Goal: Information Seeking & Learning: Check status

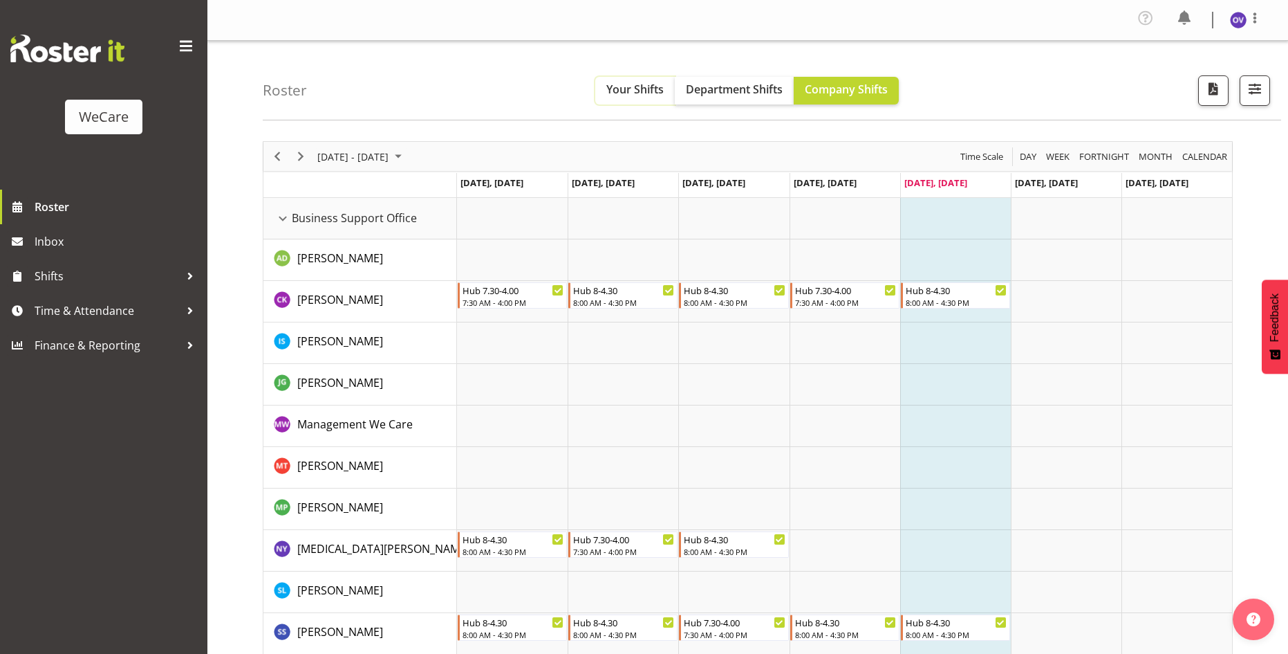
click at [634, 96] on span "Your Shifts" at bounding box center [635, 89] width 57 height 15
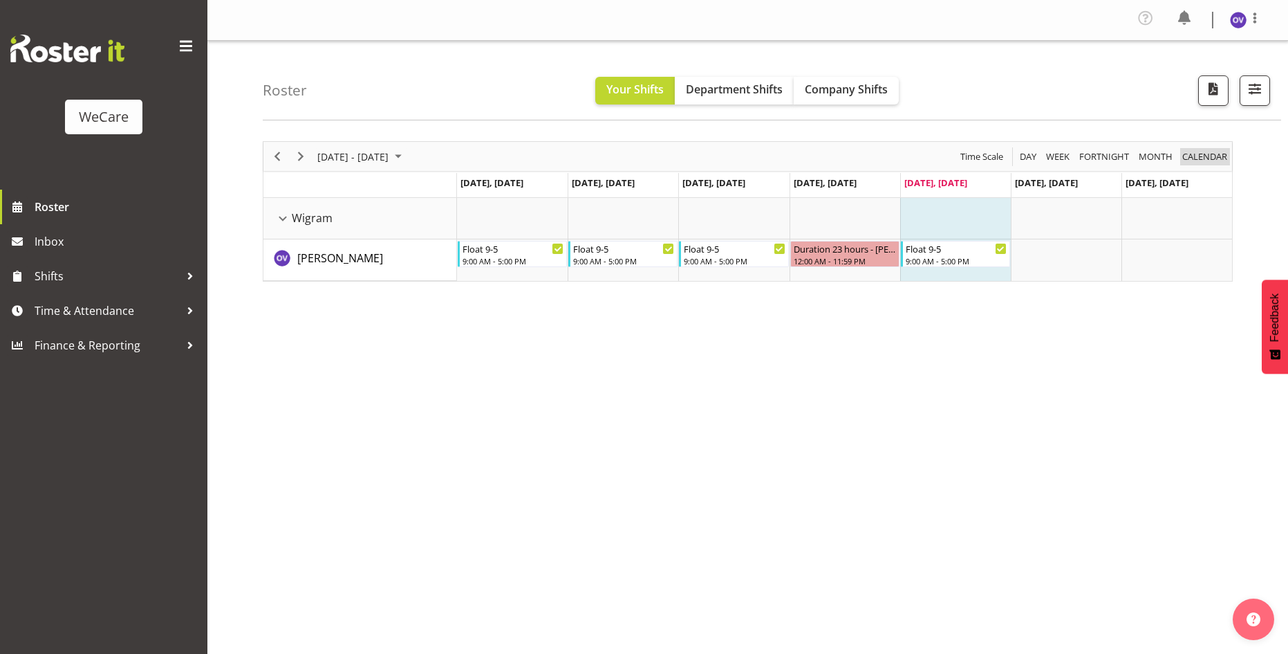
click at [1206, 156] on span "calendar" at bounding box center [1205, 156] width 48 height 17
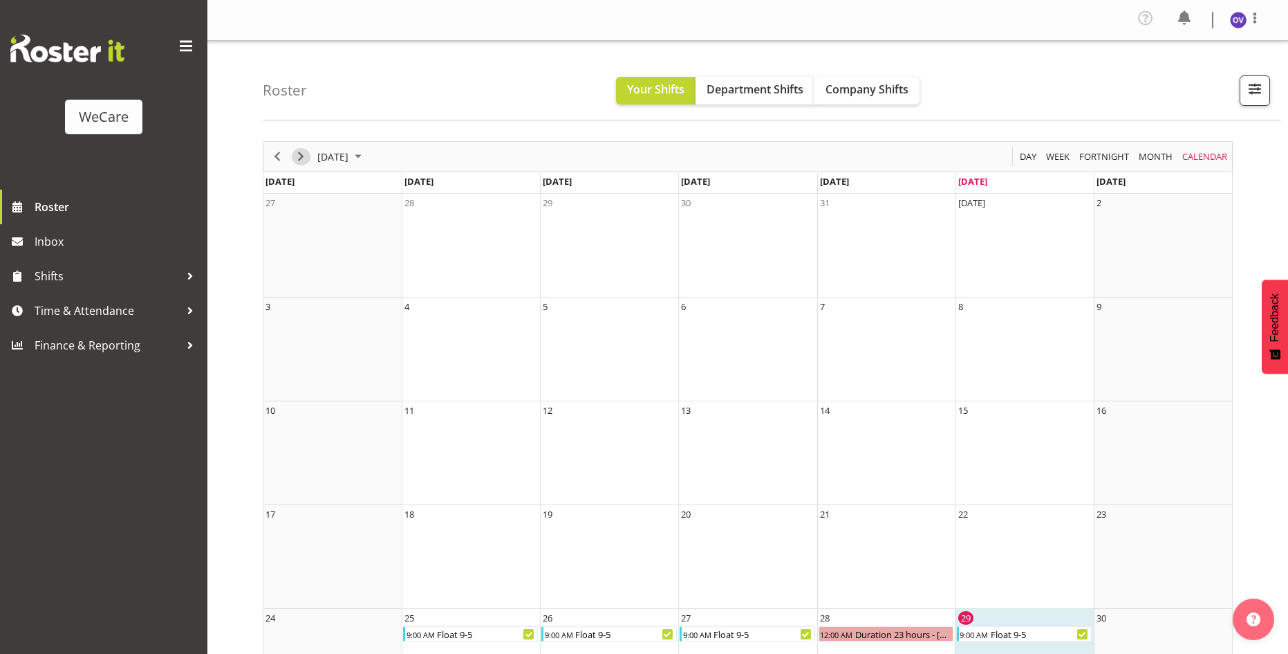
click at [305, 157] on span "Next" at bounding box center [301, 156] width 17 height 17
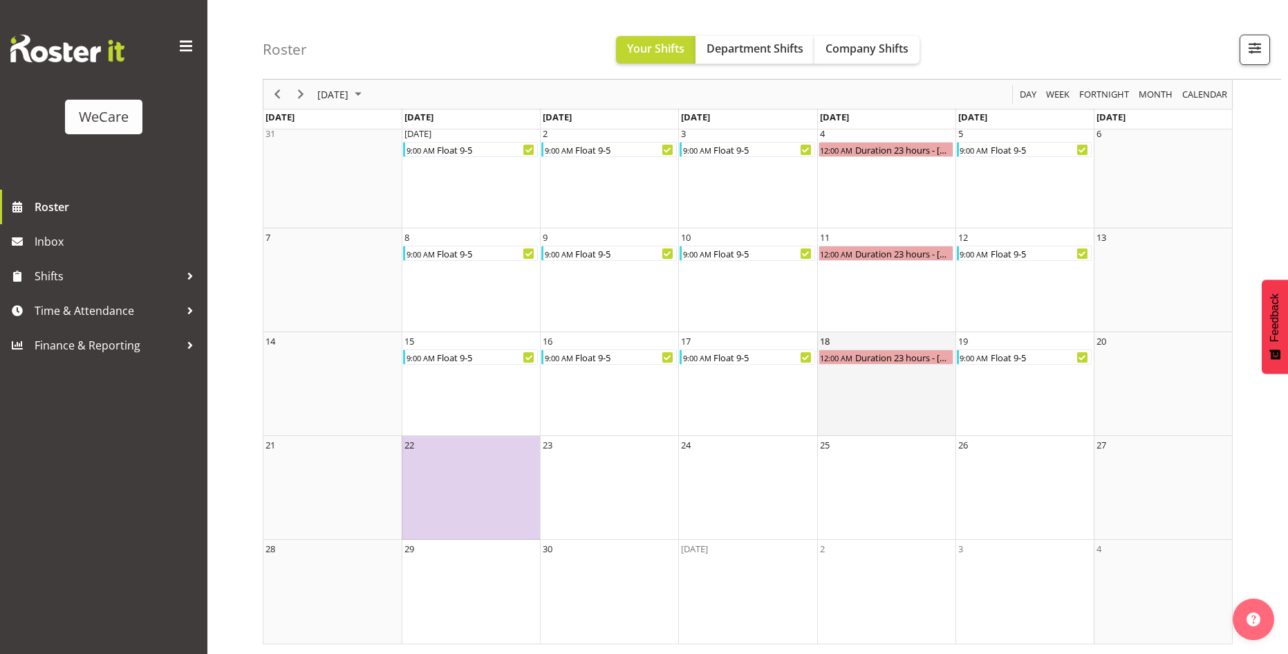
scroll to position [70, 0]
click at [297, 87] on span "Next" at bounding box center [301, 94] width 17 height 17
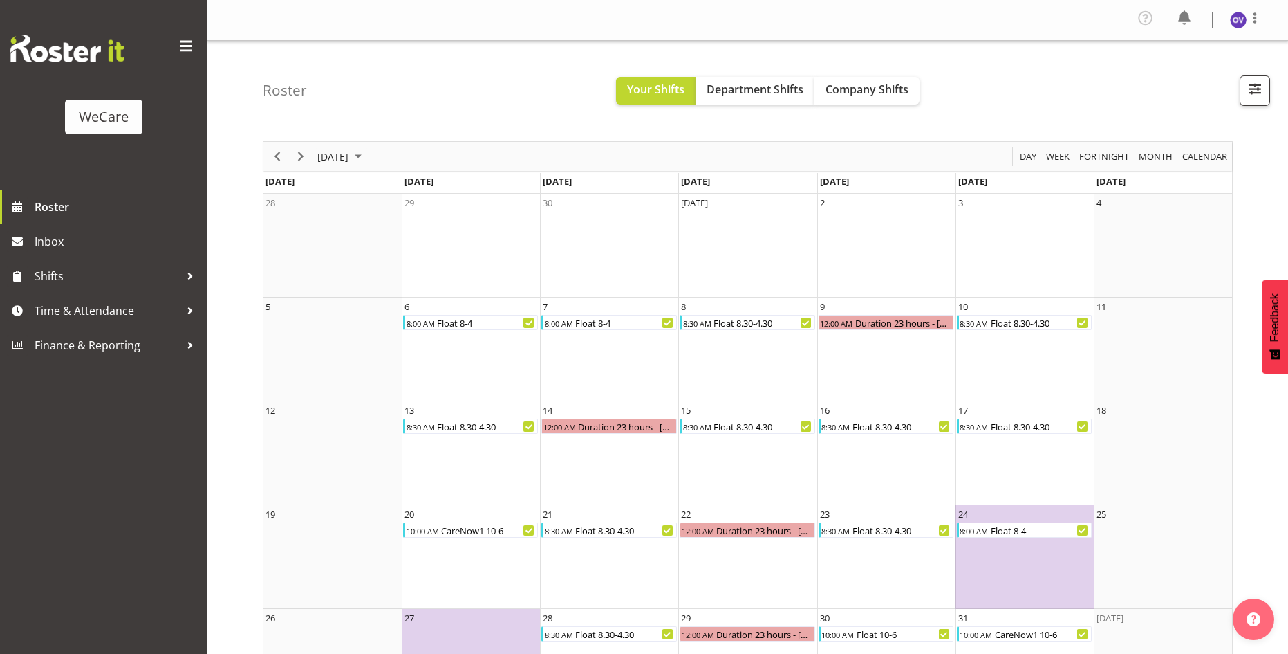
click at [288, 157] on div "of October 2025" at bounding box center [278, 156] width 24 height 29
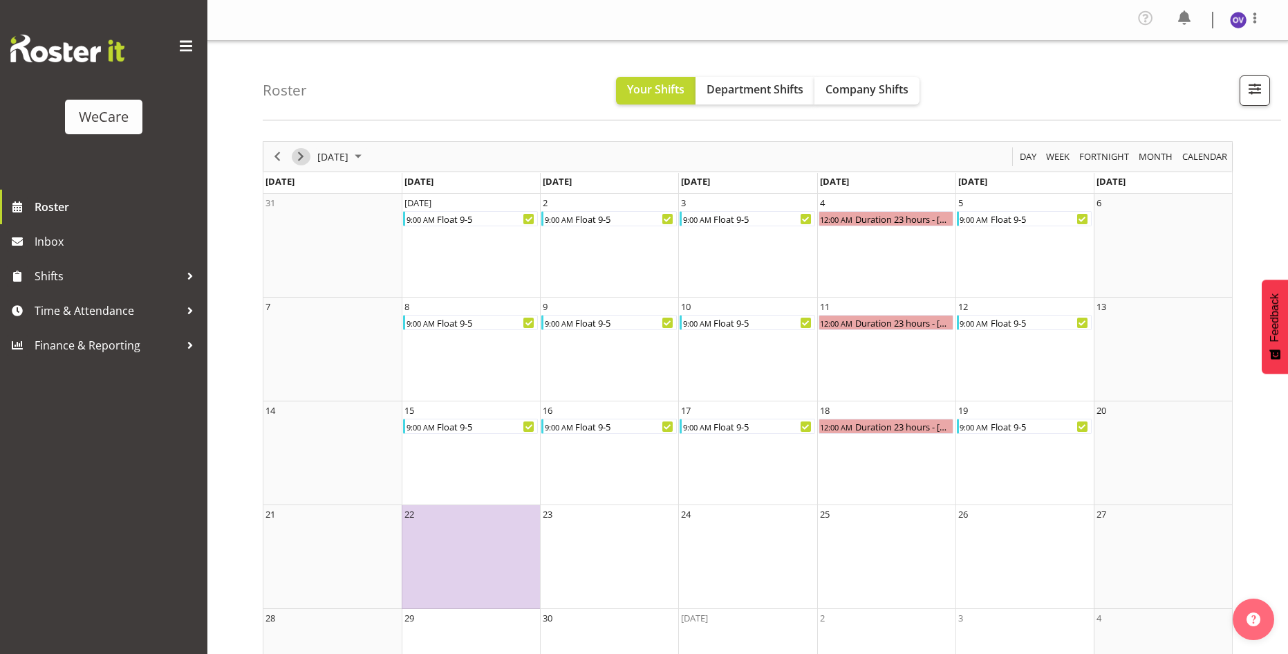
click at [309, 157] on button "Next" at bounding box center [301, 156] width 19 height 17
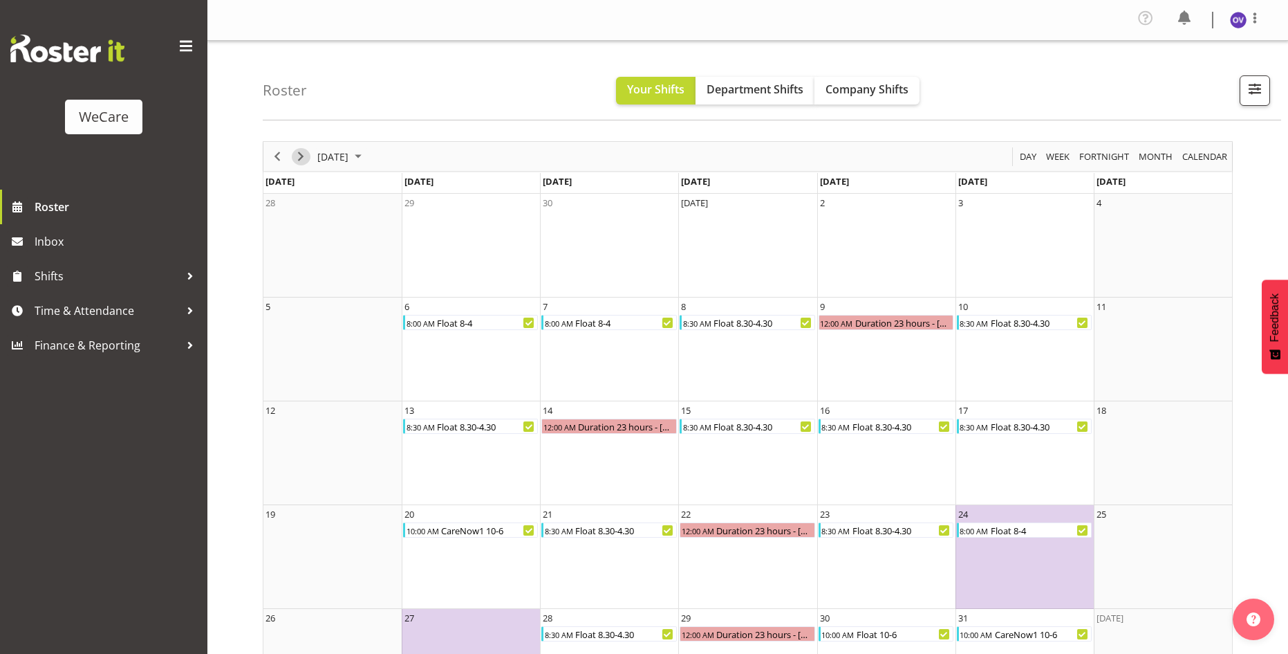
click at [302, 158] on span "Next" at bounding box center [301, 156] width 17 height 17
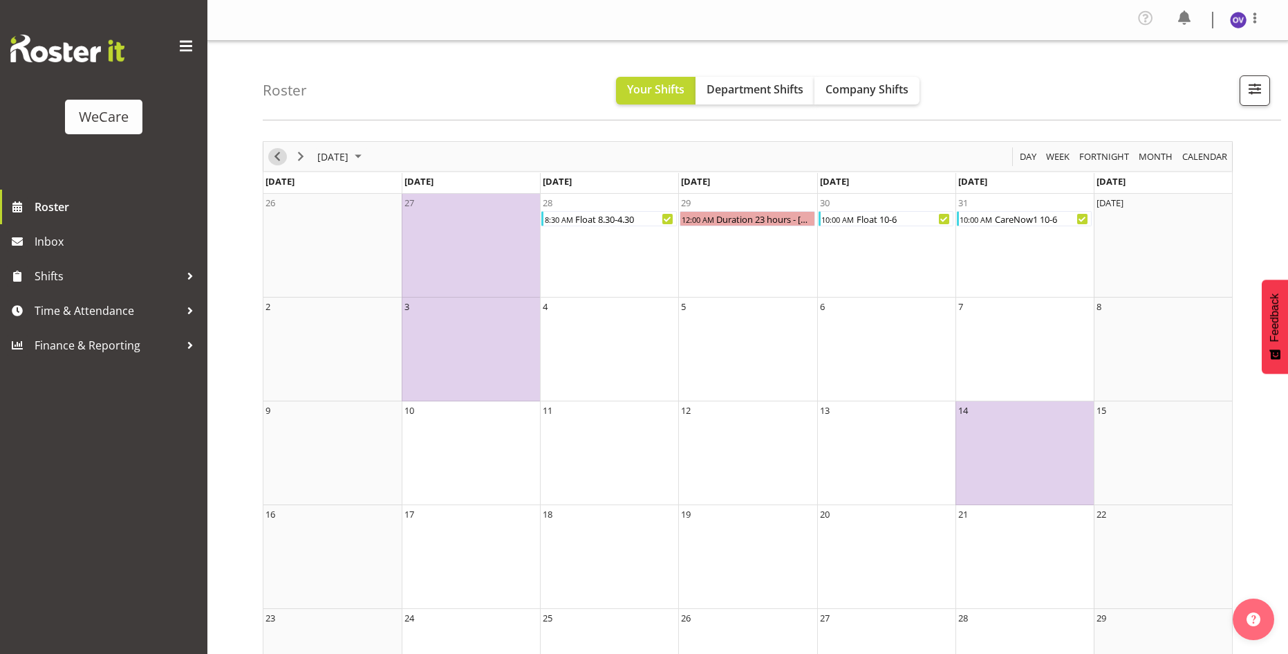
click at [284, 162] on span "Previous" at bounding box center [277, 156] width 17 height 17
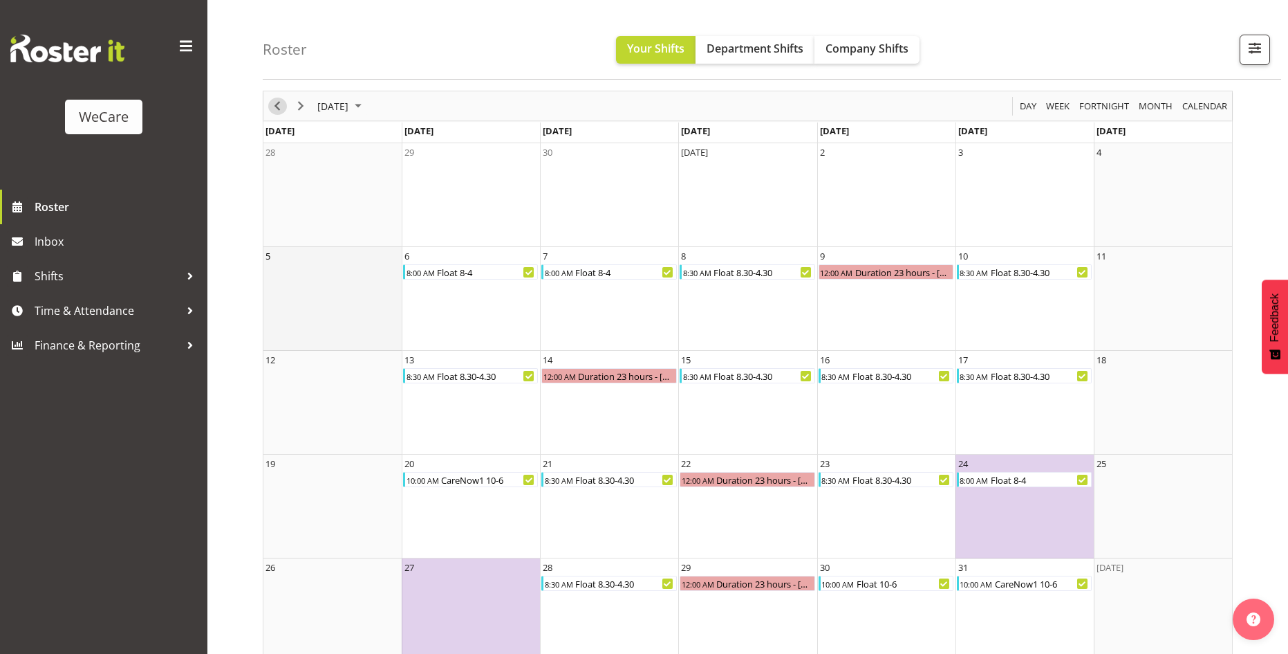
scroll to position [69, 0]
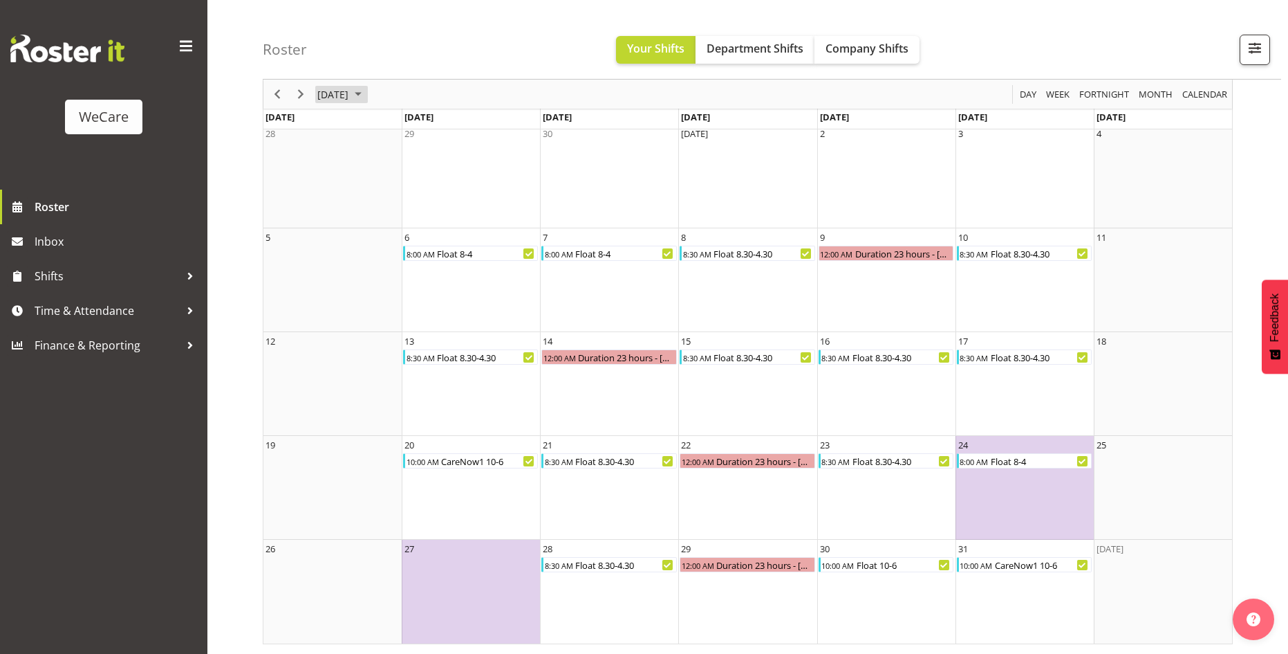
click at [367, 89] on span "October 2025" at bounding box center [358, 94] width 17 height 17
click at [446, 247] on span "Dec" at bounding box center [456, 249] width 31 height 31
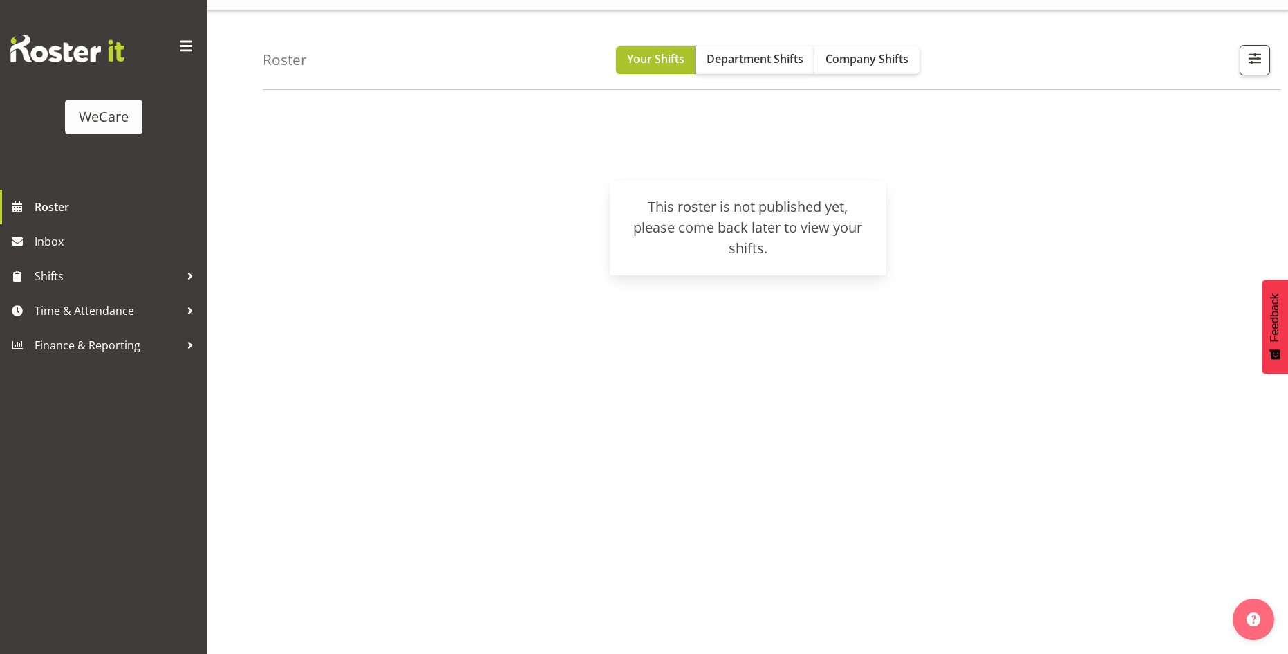
click at [674, 59] on span "Your Shifts" at bounding box center [655, 58] width 57 height 15
click at [867, 55] on span "Company Shifts" at bounding box center [867, 58] width 83 height 15
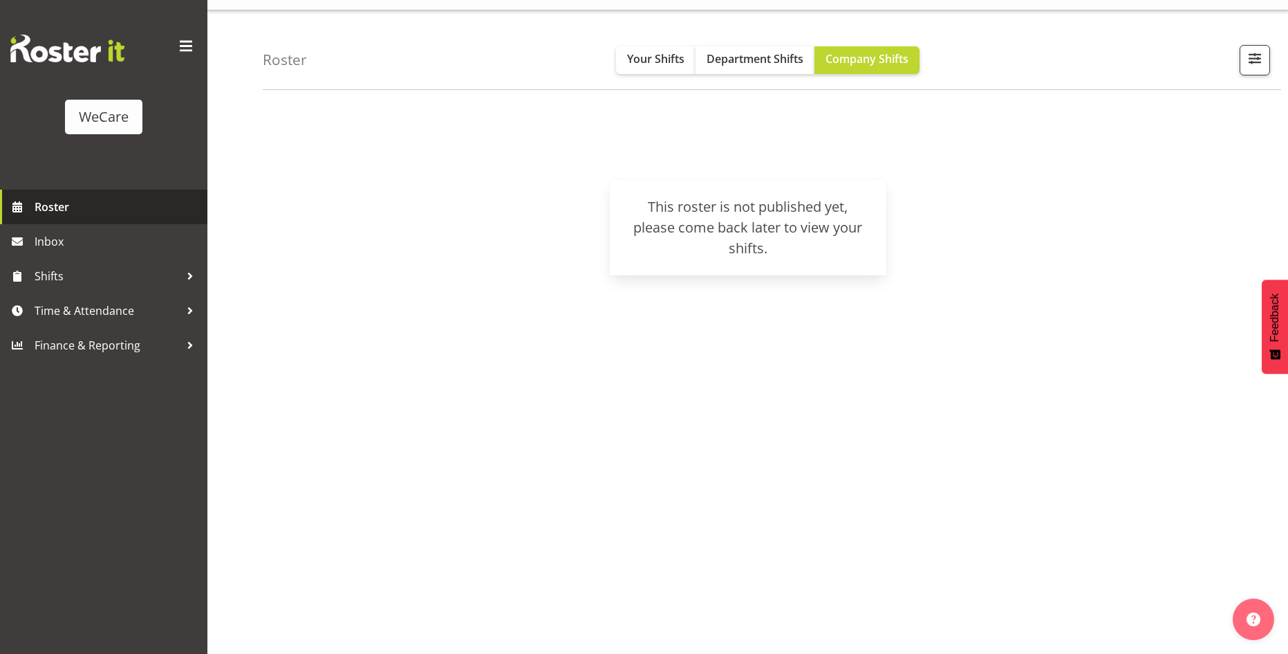
click at [48, 201] on span "Roster" at bounding box center [118, 206] width 166 height 21
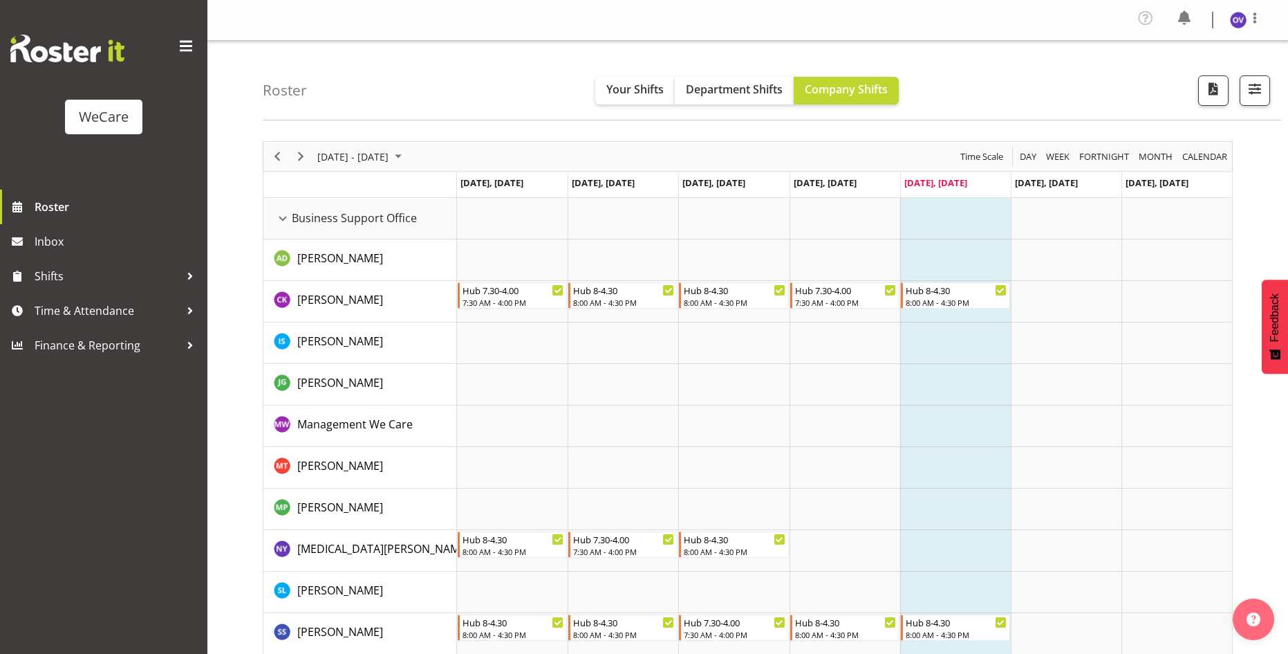
click at [0, 0] on div "Timeline Week of August 29, 2025" at bounding box center [0, 0] width 0 height 0
click at [650, 107] on div "Roster Your Shifts Department Shifts Company Shifts All Locations Clear Busines…" at bounding box center [772, 81] width 1019 height 80
click at [652, 91] on span "Your Shifts" at bounding box center [635, 89] width 57 height 15
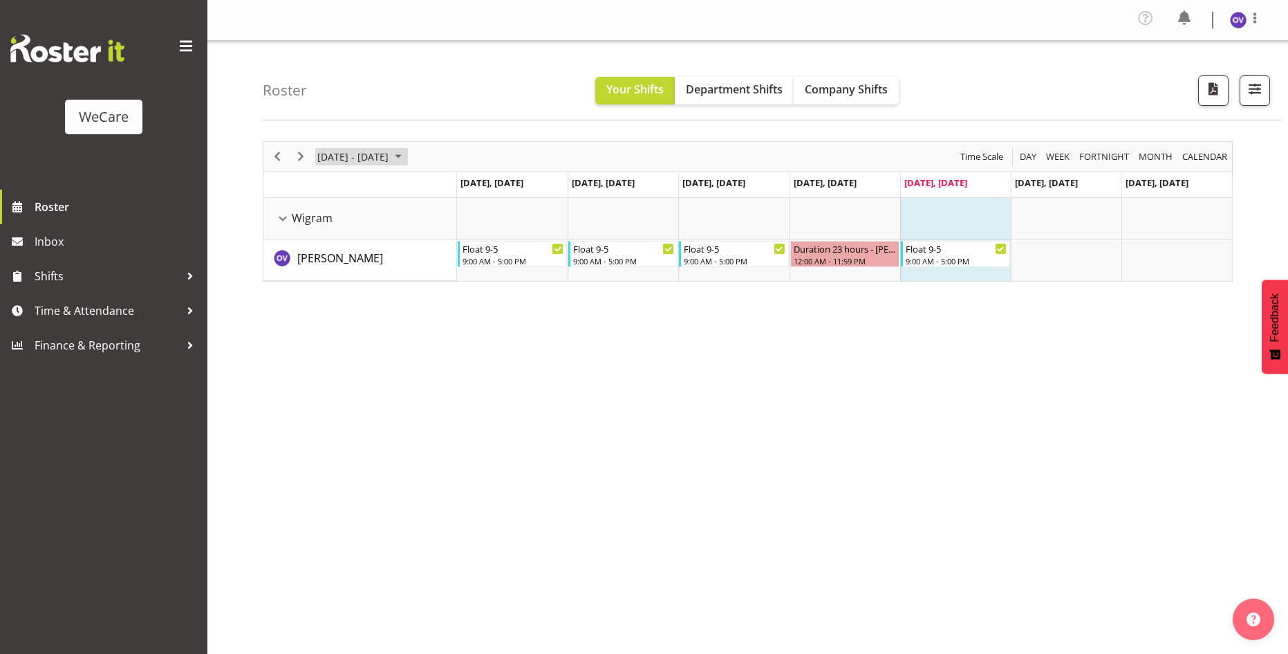
click at [407, 155] on span "August 25 - 31, 2025" at bounding box center [398, 156] width 17 height 17
click at [456, 187] on span "next month" at bounding box center [463, 190] width 24 height 25
click at [458, 185] on span "next month" at bounding box center [463, 190] width 24 height 25
drag, startPoint x: 853, startPoint y: 435, endPoint x: 1164, endPoint y: 211, distance: 382.9
click at [865, 430] on div "August 25 - 31, 2025 Today Day Week Fortnight Month calendar Month Agenda Time …" at bounding box center [776, 407] width 1026 height 553
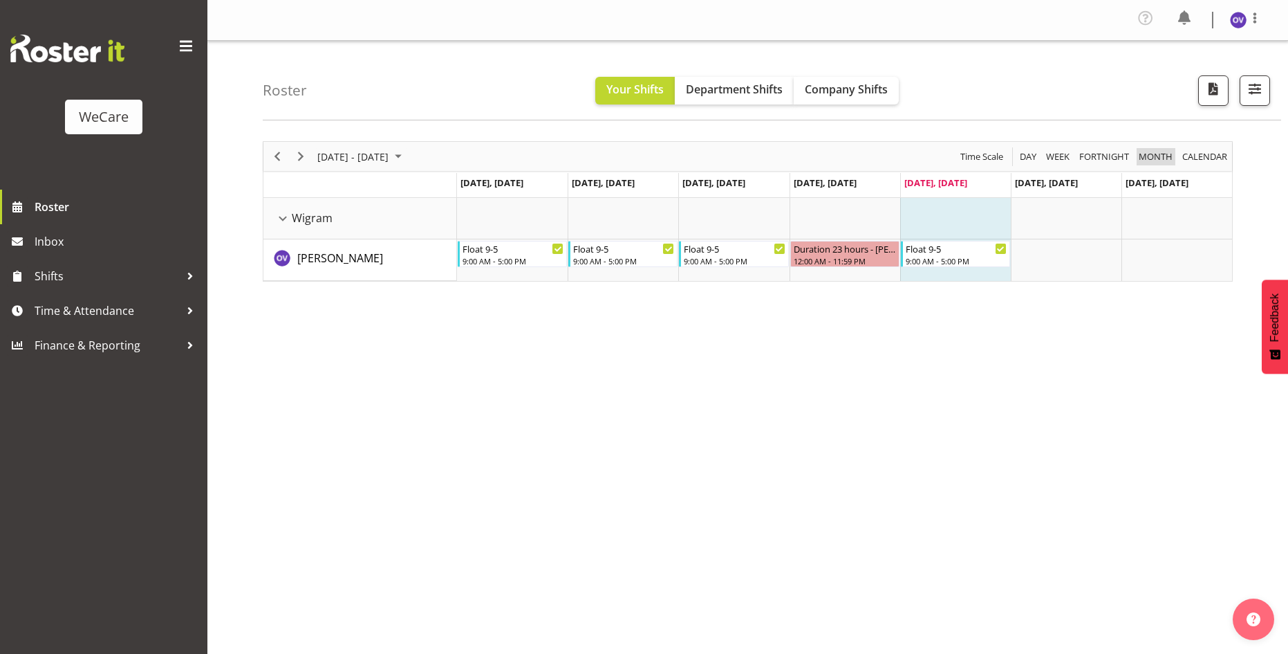
click at [1154, 157] on span "Month" at bounding box center [1156, 156] width 37 height 17
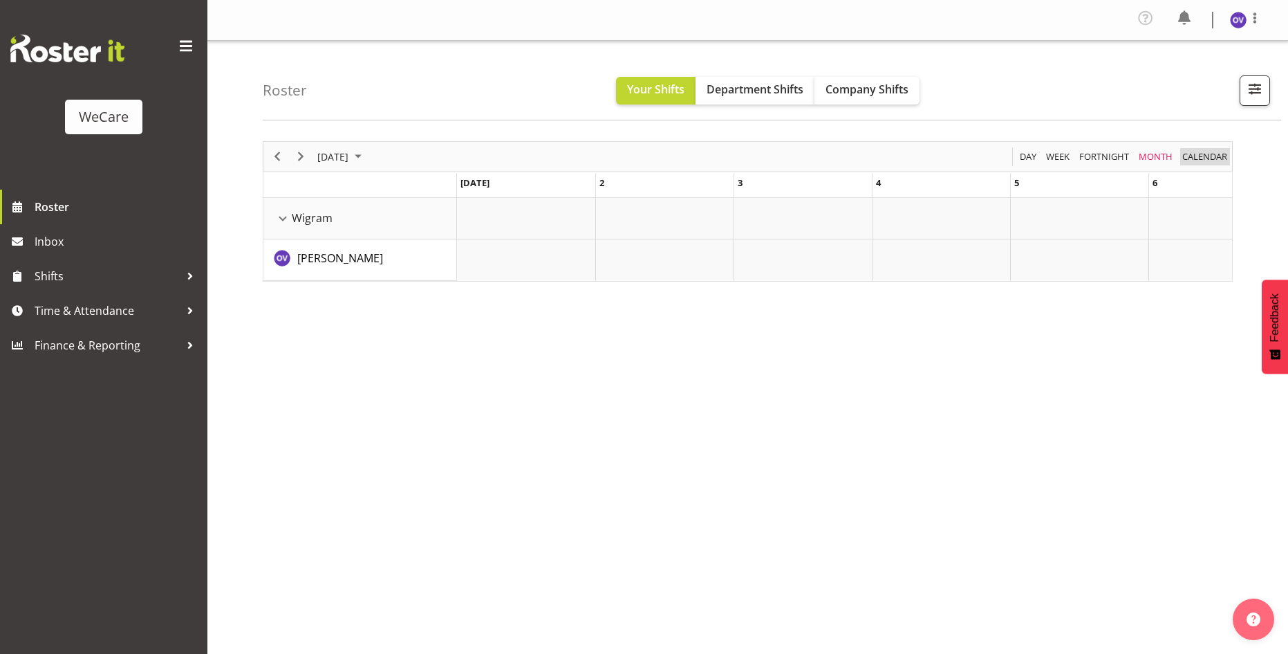
click at [1203, 154] on span "calendar" at bounding box center [1205, 156] width 48 height 17
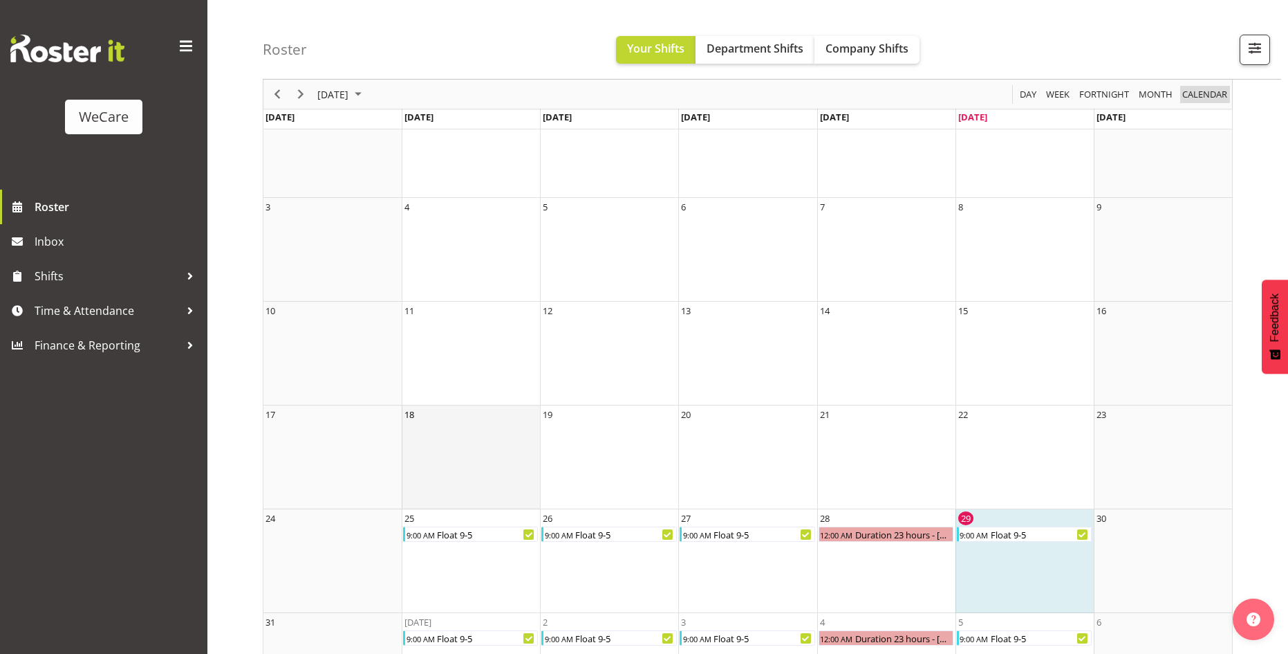
scroll to position [174, 0]
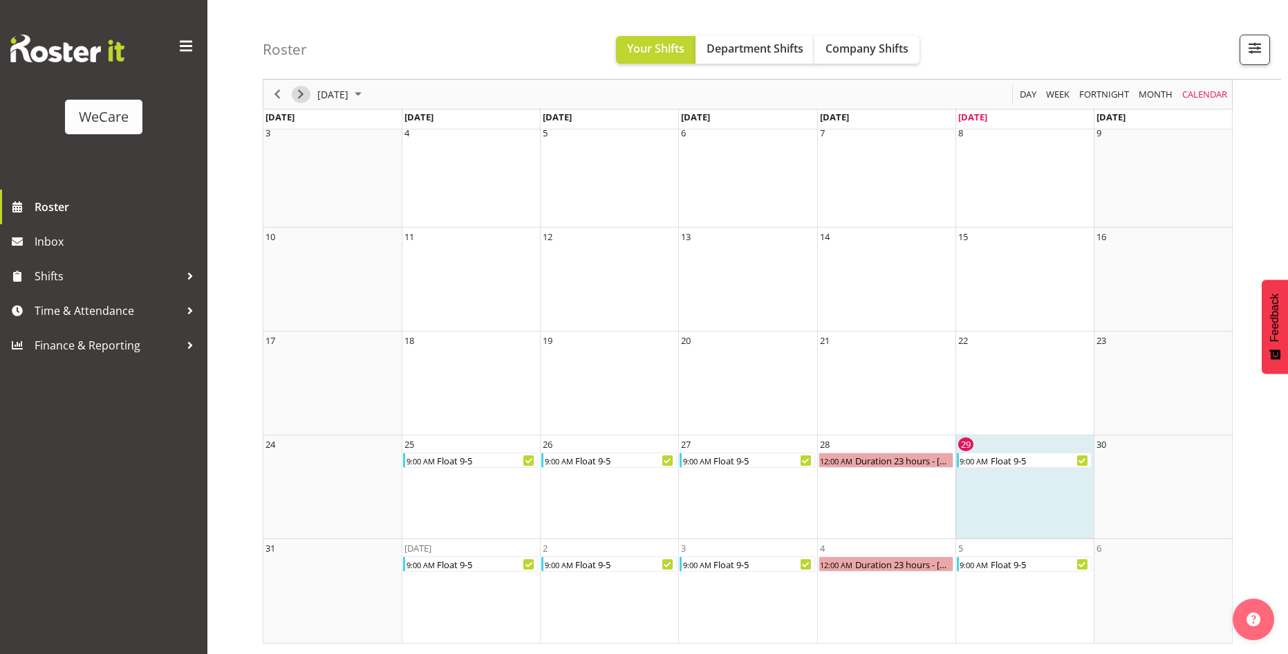
click at [304, 85] on div "of August 2025" at bounding box center [301, 94] width 24 height 29
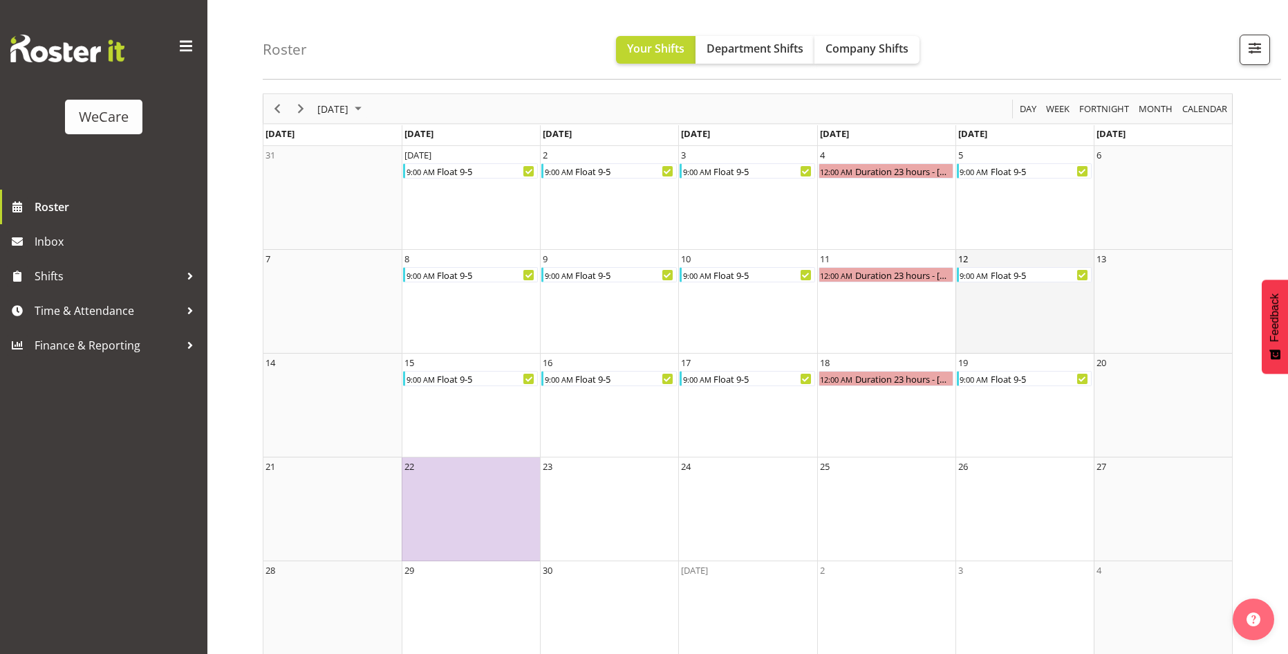
scroll to position [70, 0]
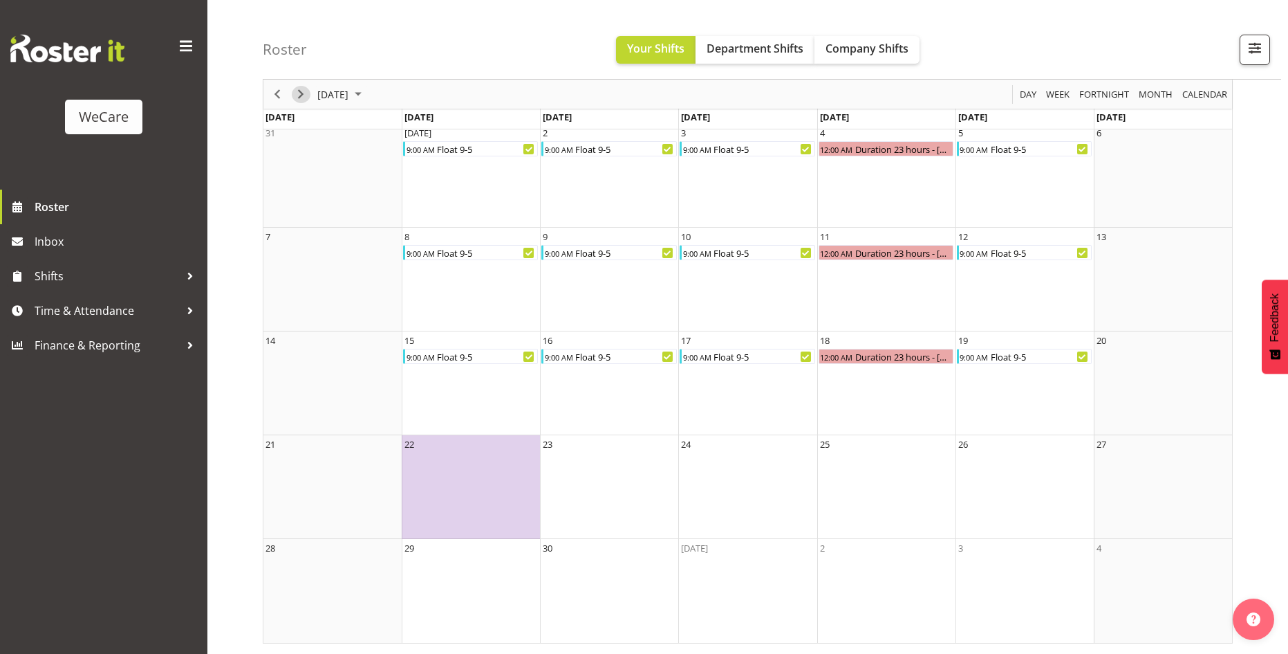
click at [307, 99] on span "Next" at bounding box center [301, 94] width 17 height 17
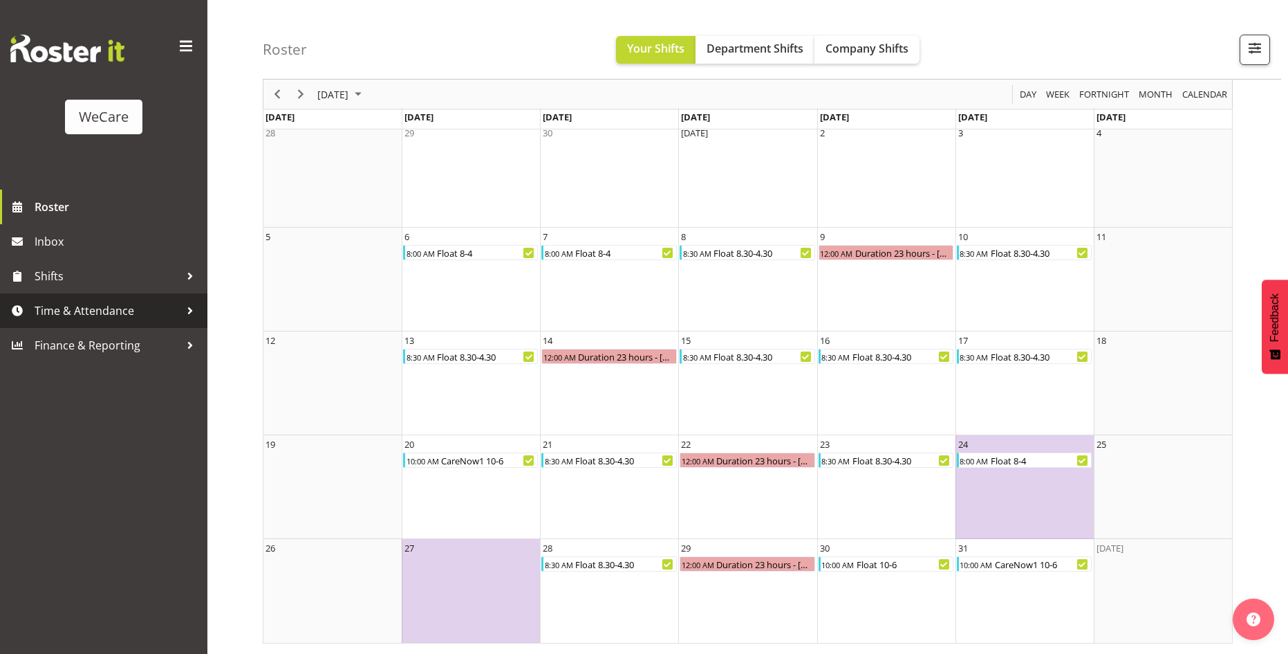
click at [83, 315] on span "Time & Attendance" at bounding box center [107, 310] width 145 height 21
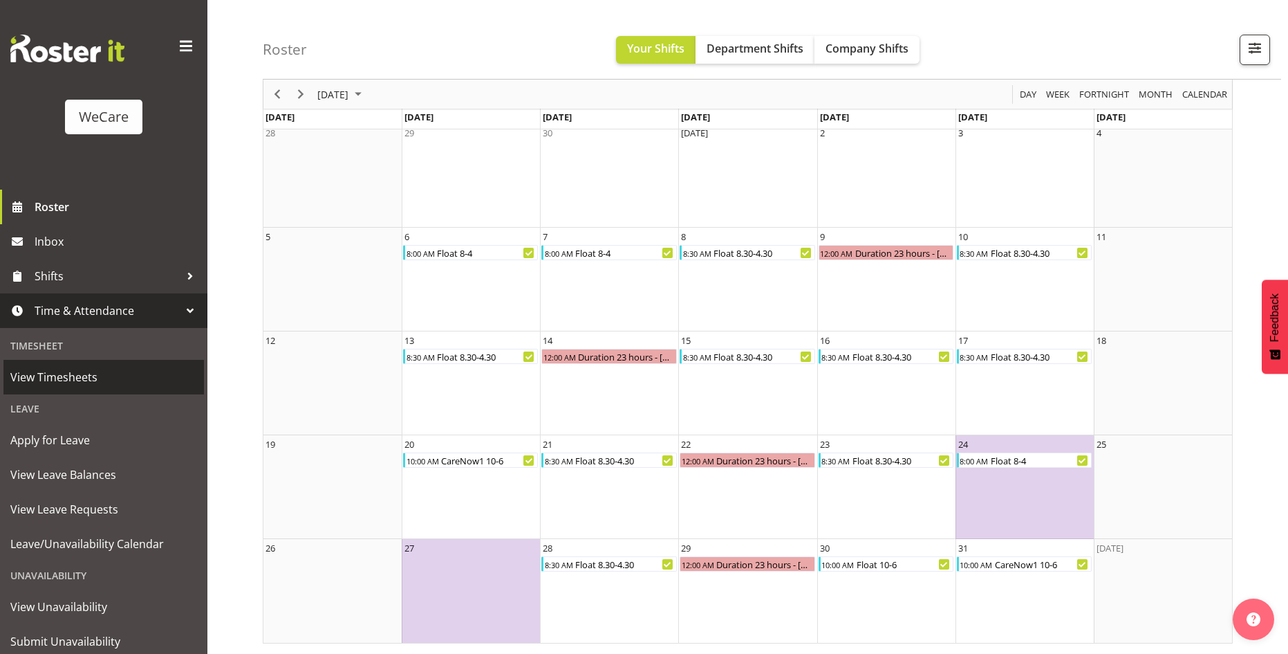
click at [74, 378] on span "View Timesheets" at bounding box center [103, 377] width 187 height 21
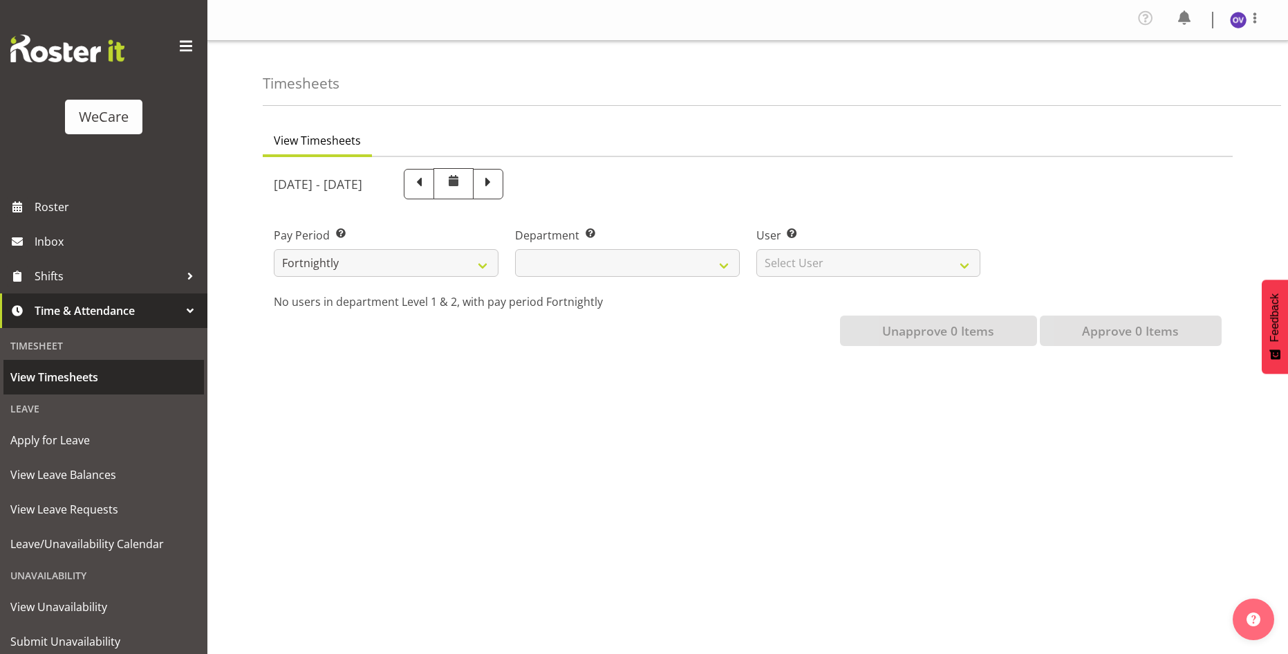
select select
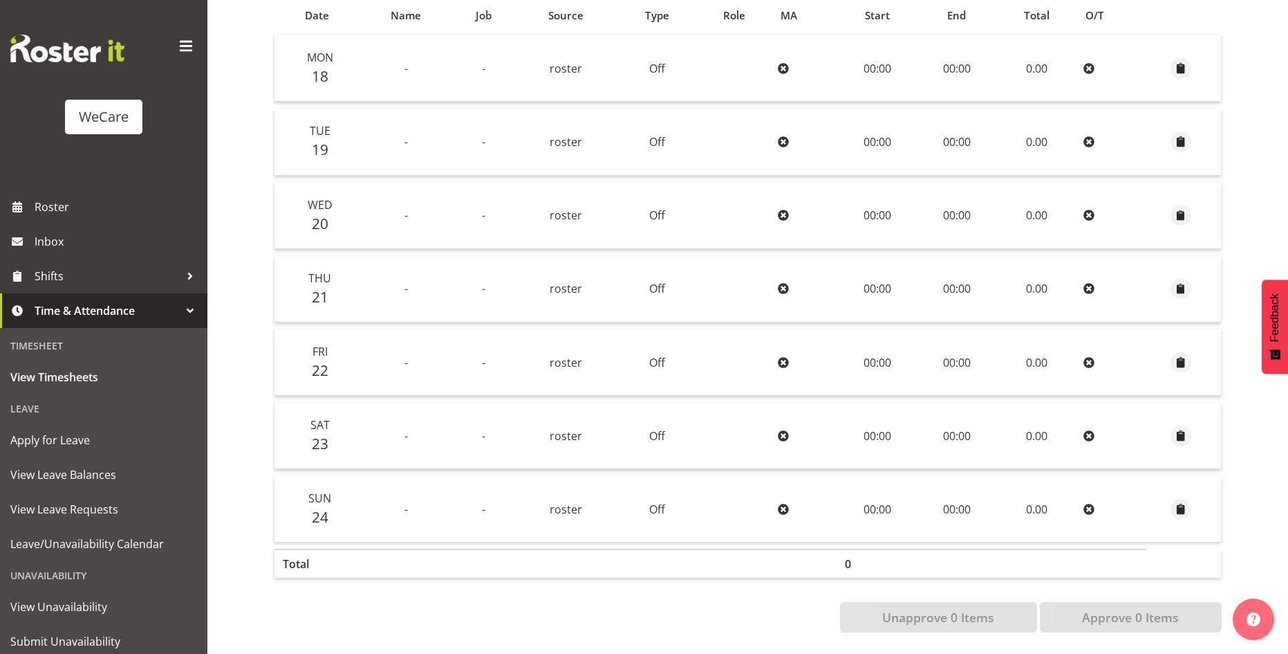
scroll to position [309, 0]
click at [95, 281] on span "Shifts" at bounding box center [107, 276] width 145 height 21
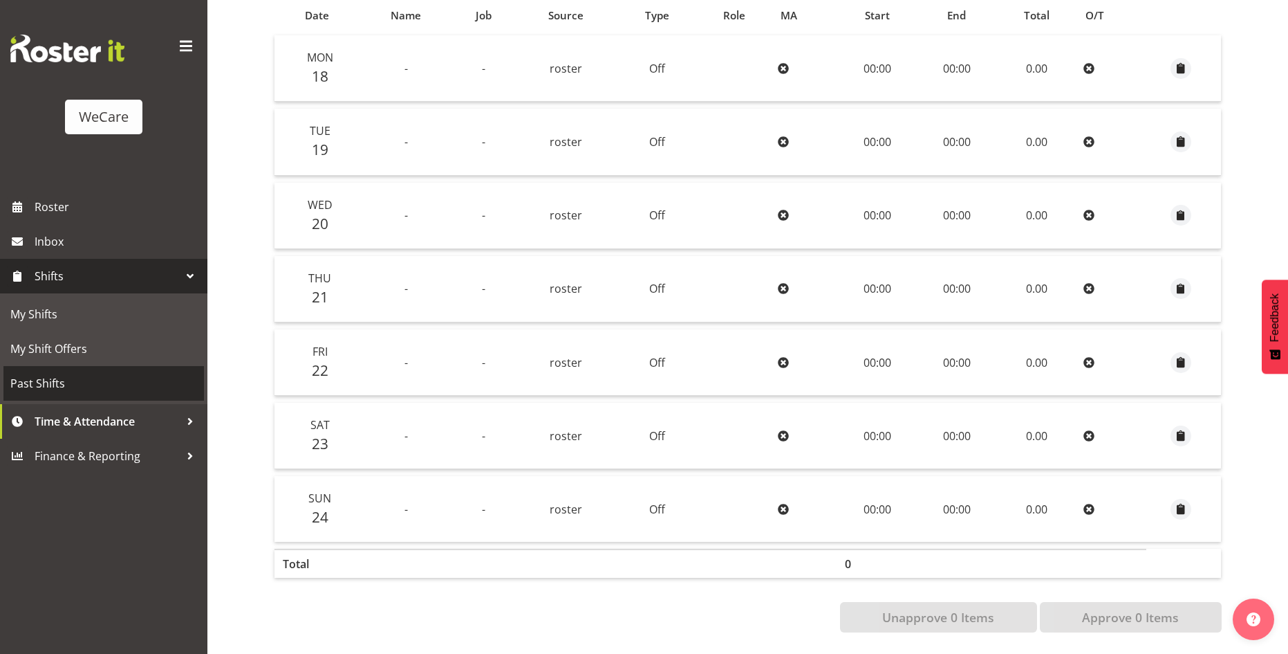
click at [79, 376] on span "Past Shifts" at bounding box center [103, 383] width 187 height 21
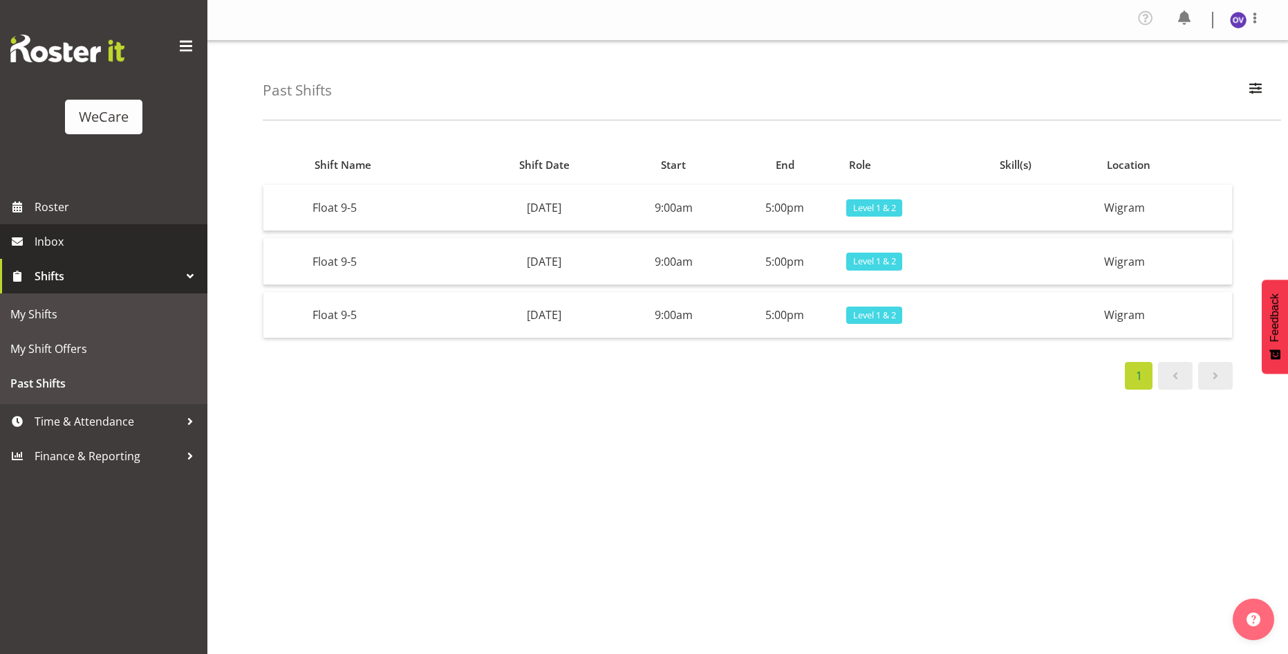
click at [59, 242] on span "Inbox" at bounding box center [118, 241] width 166 height 21
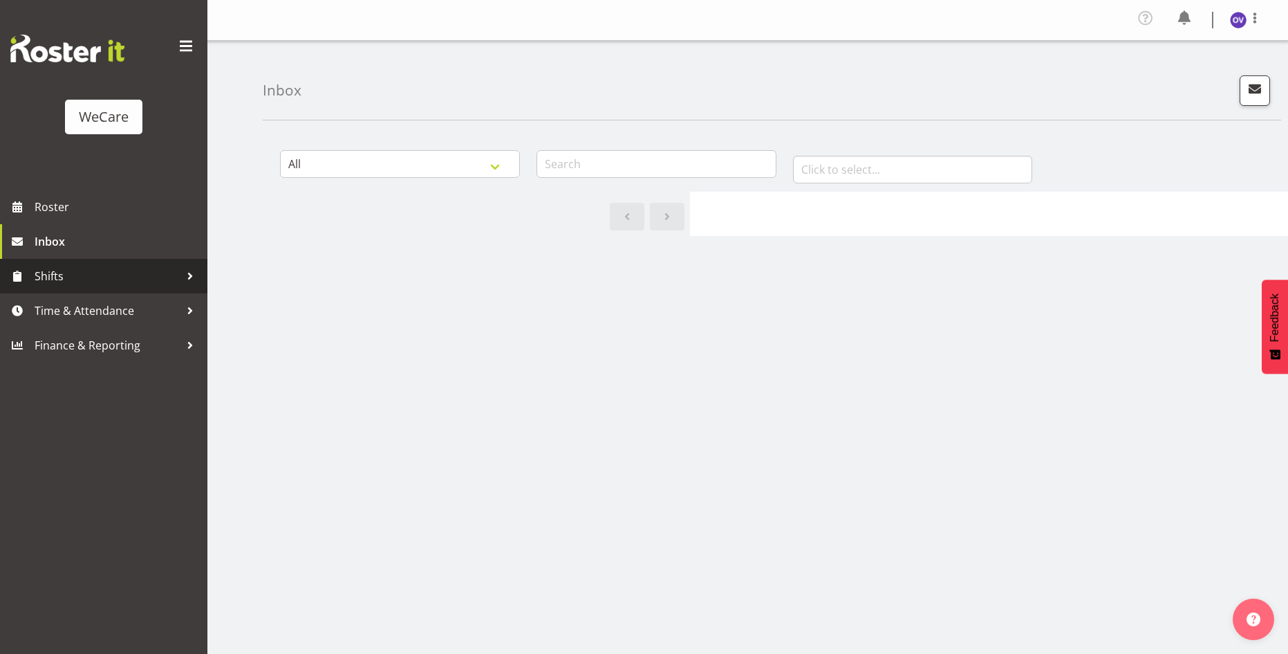
click at [93, 278] on span "Shifts" at bounding box center [107, 276] width 145 height 21
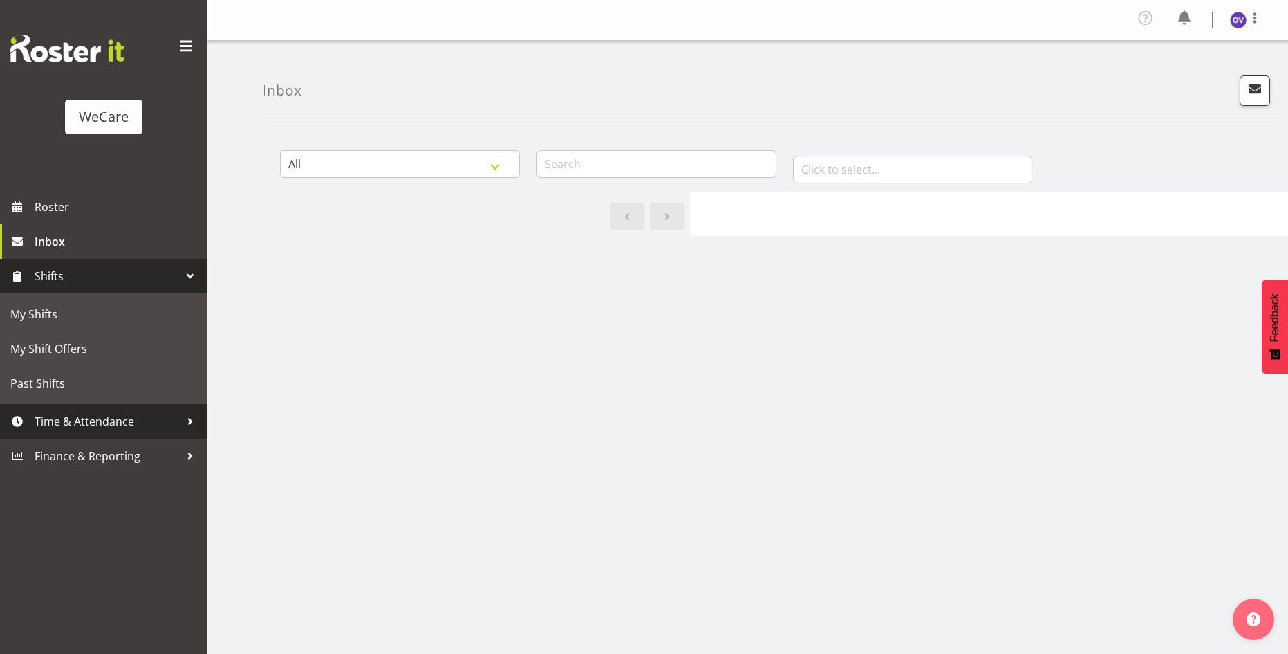
click at [105, 419] on span "Time & Attendance" at bounding box center [107, 421] width 145 height 21
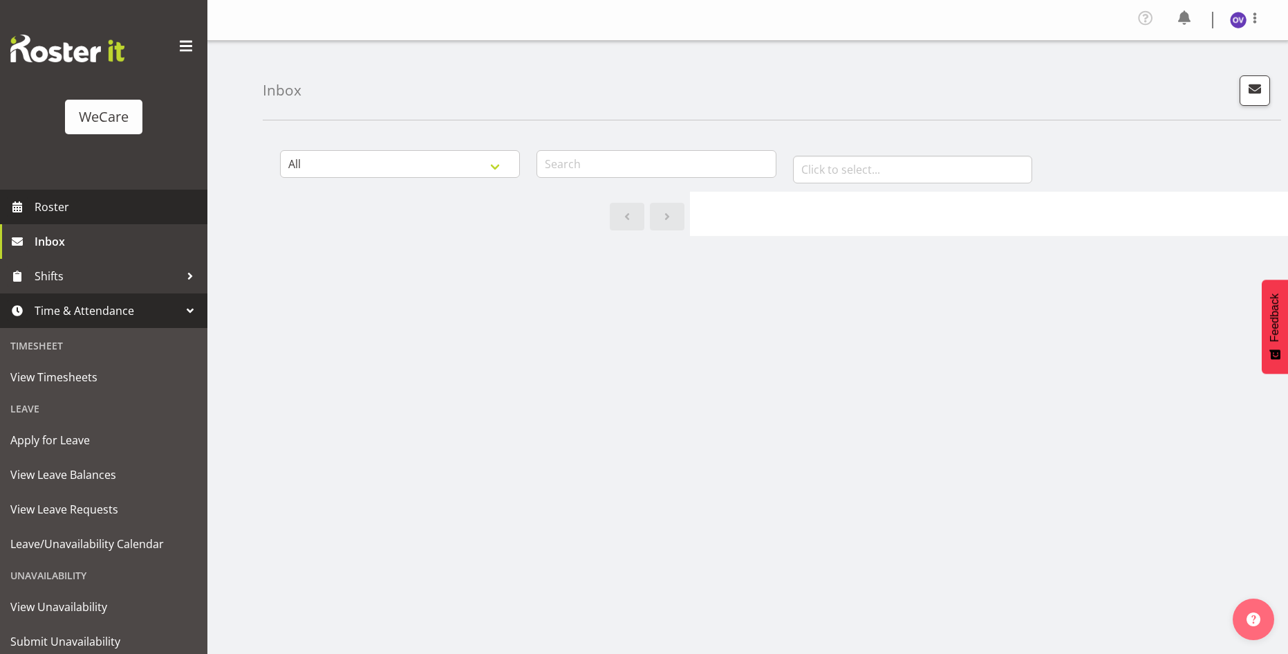
click at [76, 197] on span "Roster" at bounding box center [118, 206] width 166 height 21
